Goal: Register for event/course

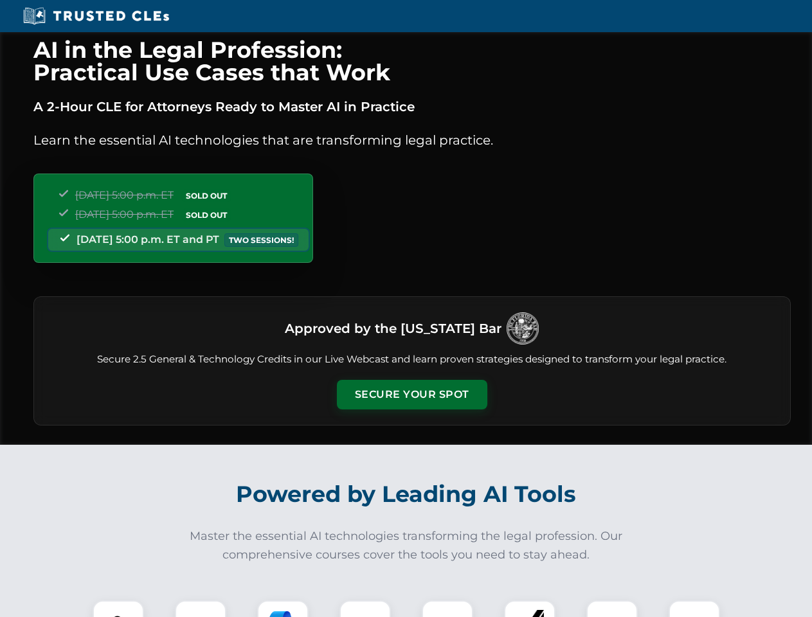
click at [411, 395] on button "Secure Your Spot" at bounding box center [412, 395] width 150 height 30
click at [118, 609] on img at bounding box center [118, 625] width 37 height 37
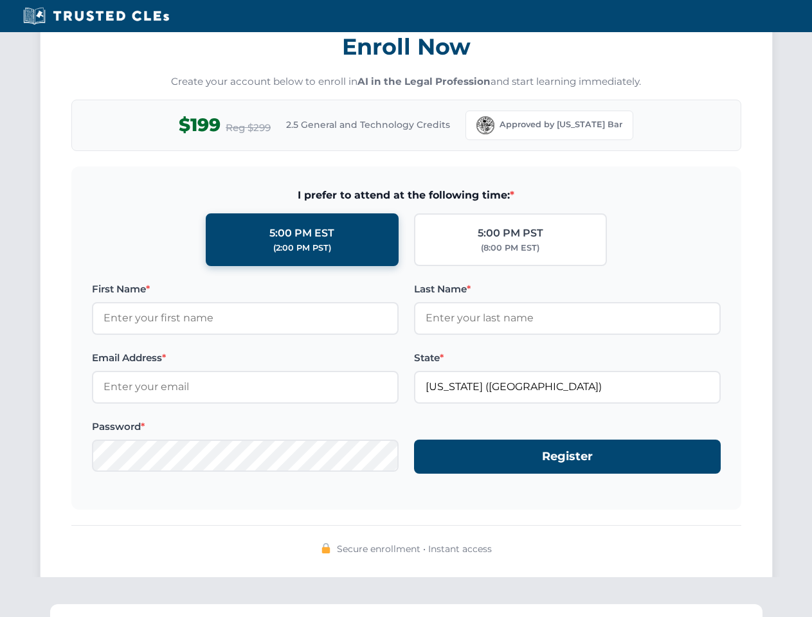
scroll to position [1262, 0]
